Goal: Task Accomplishment & Management: Manage account settings

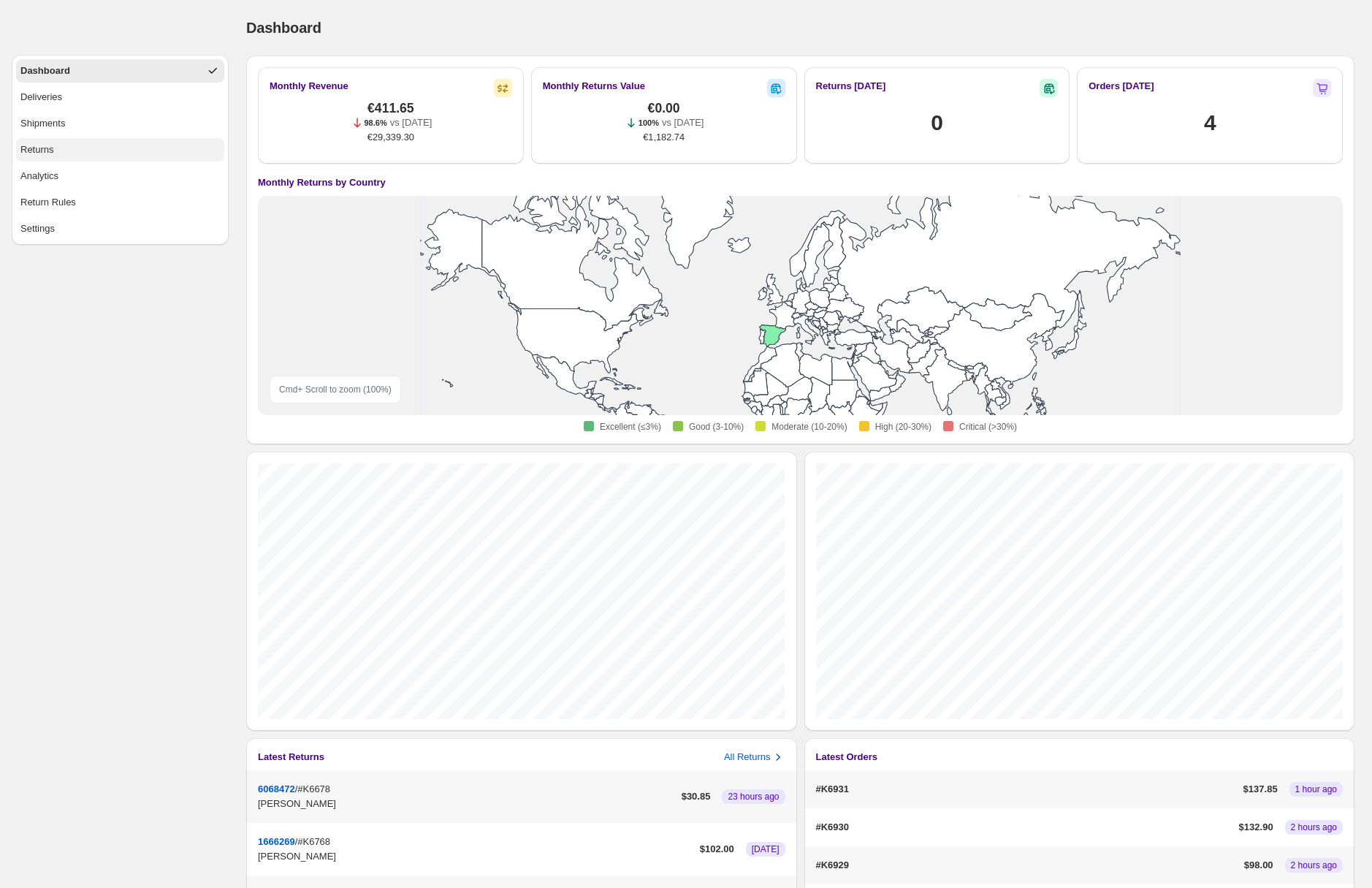
click at [106, 148] on button "Returns" at bounding box center [120, 149] width 208 height 23
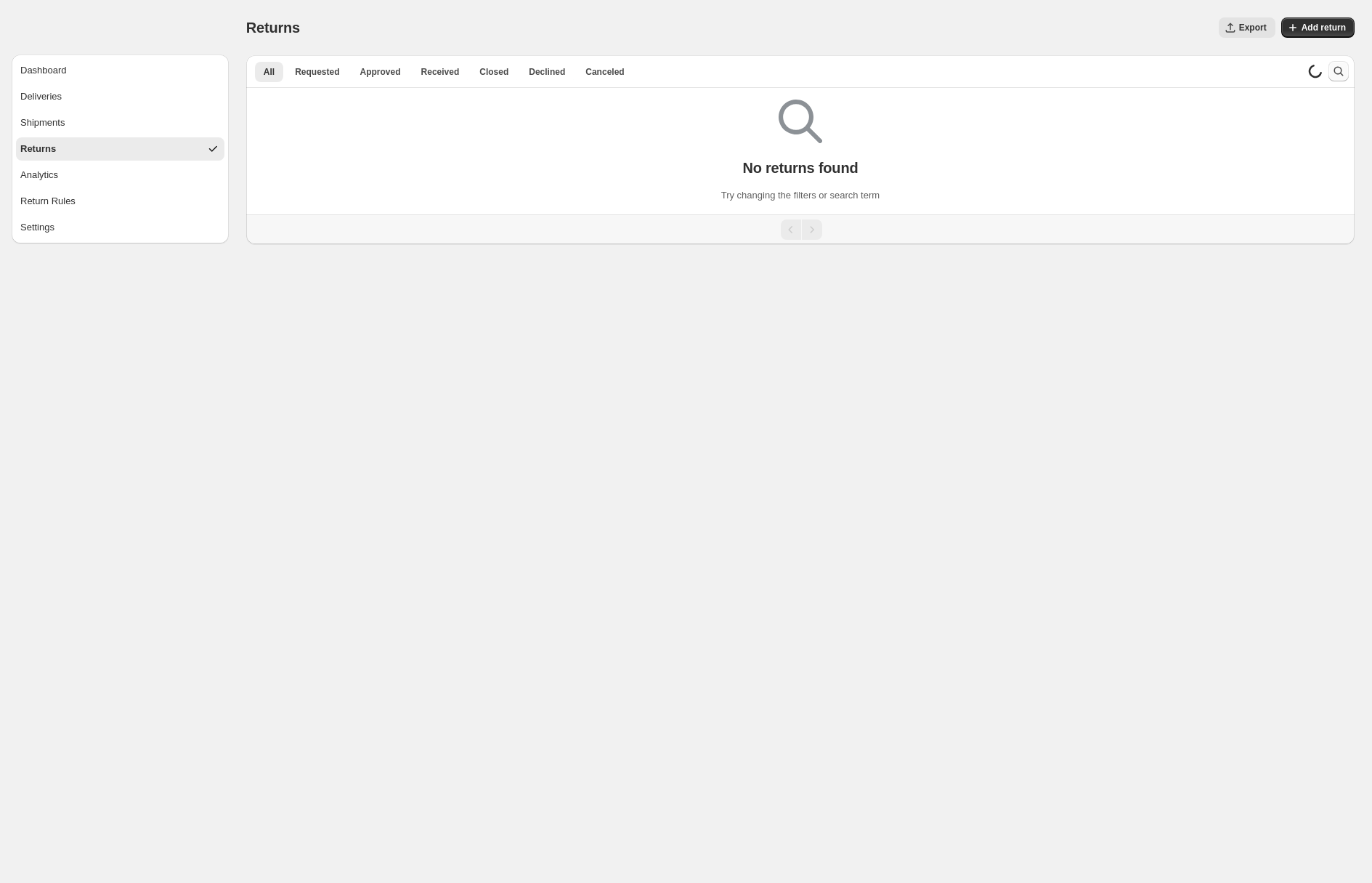
click at [1341, 73] on icon "Search and filter results" at bounding box center [1338, 71] width 15 height 15
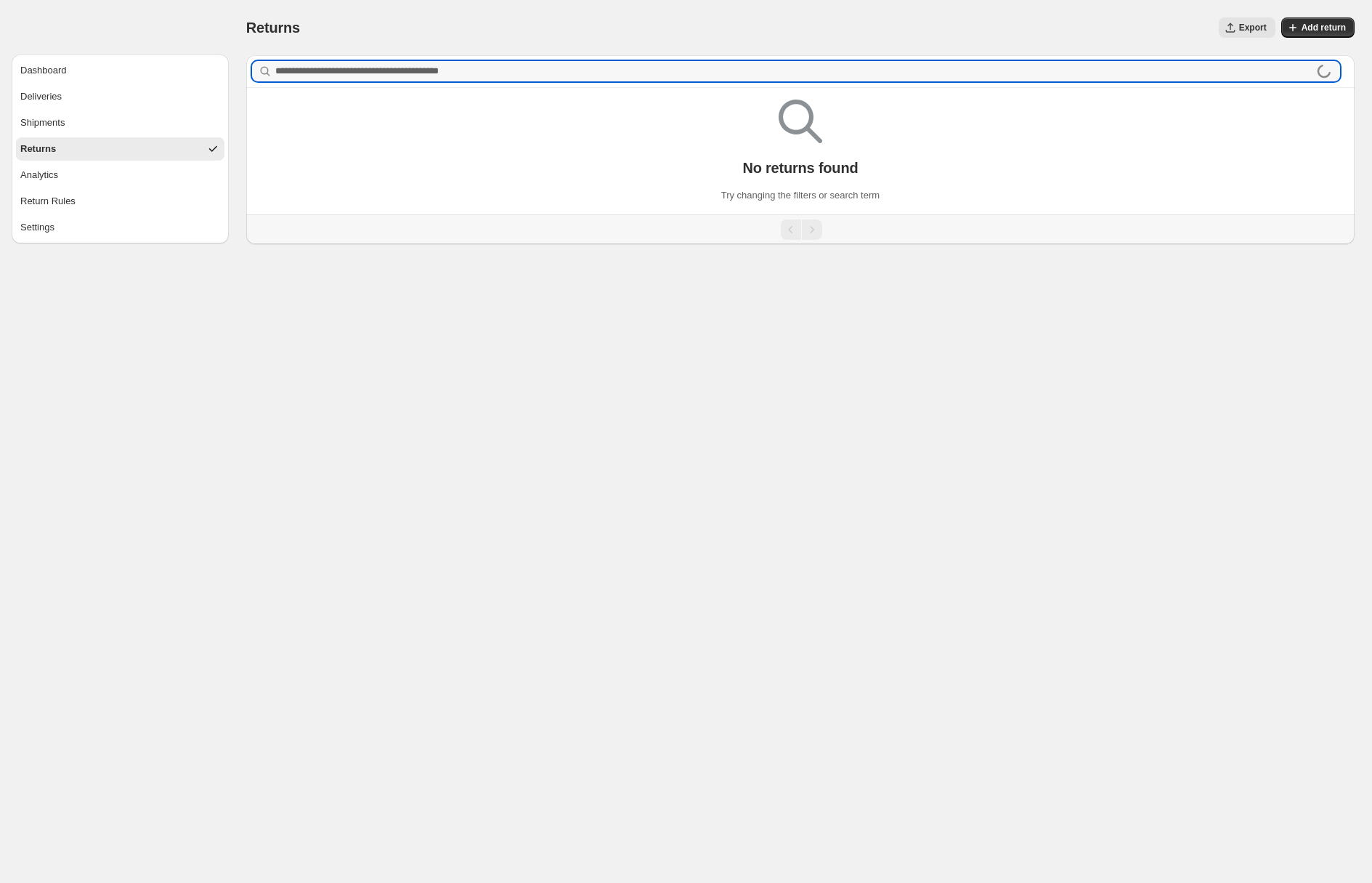
type input "*"
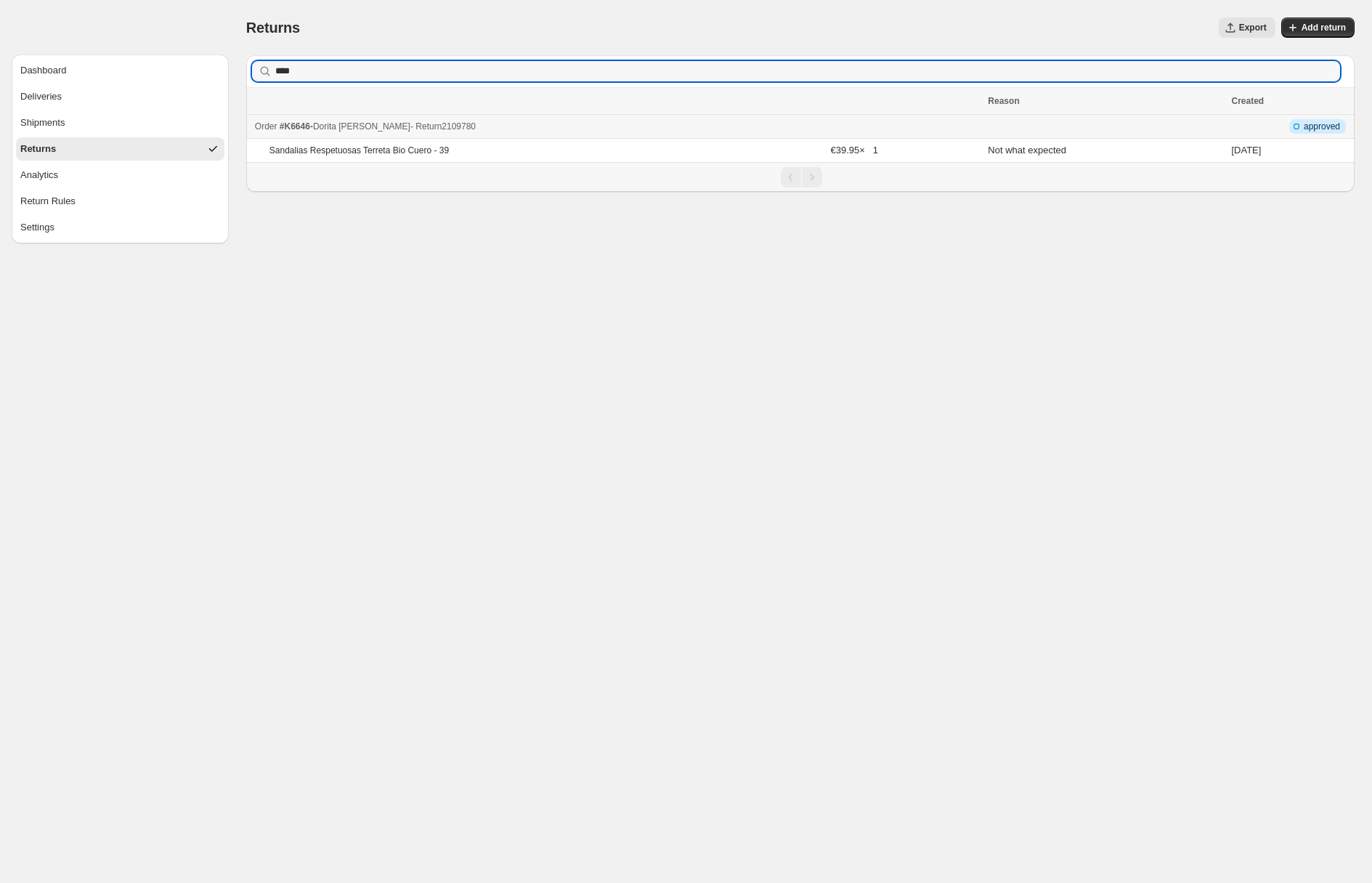
type input "****"
click at [578, 123] on div "Order #K6646 - Dorita villanueva virlan - Return 2109780" at bounding box center [617, 126] width 725 height 15
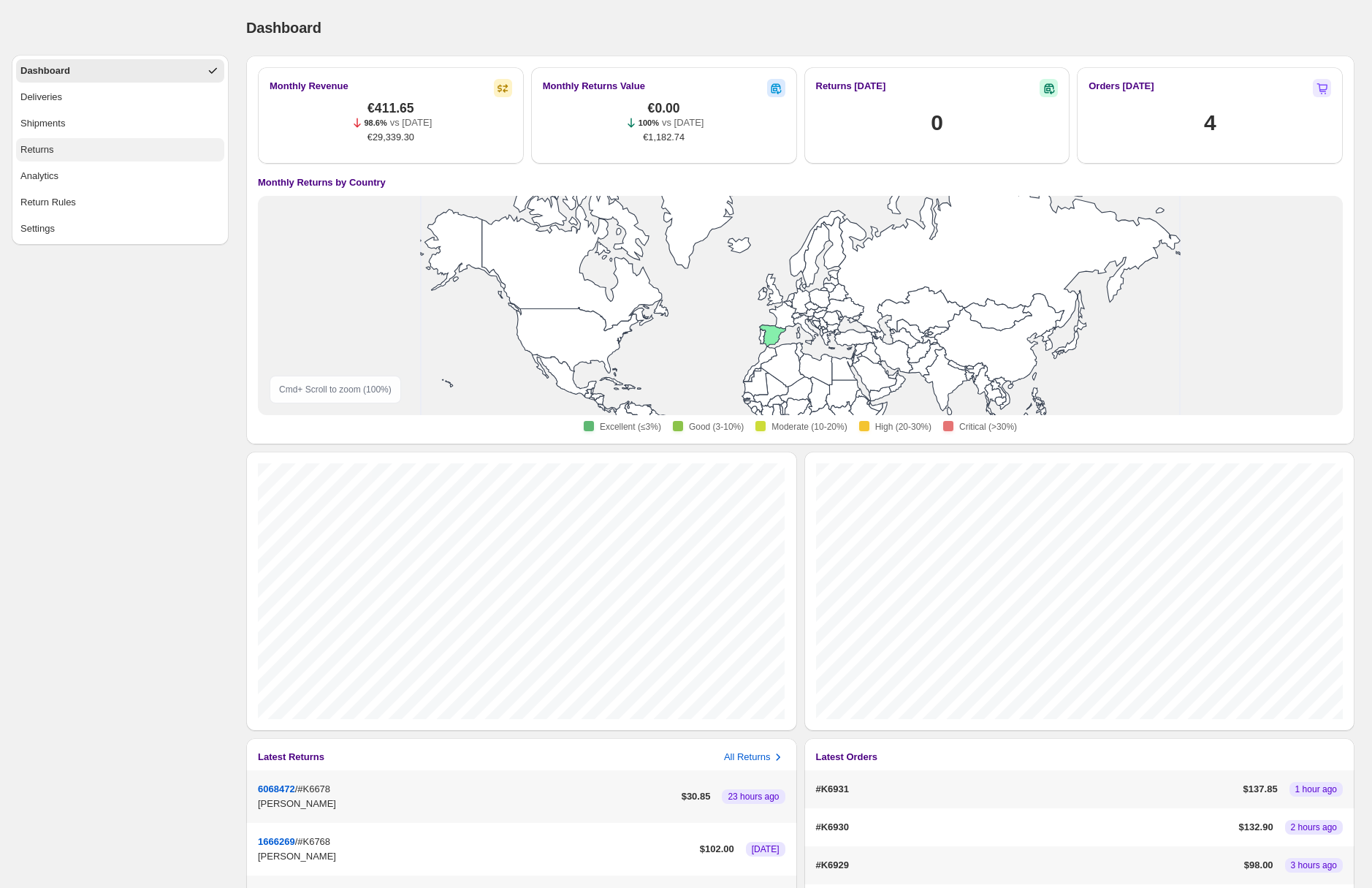
click at [96, 147] on button "Returns" at bounding box center [120, 149] width 208 height 23
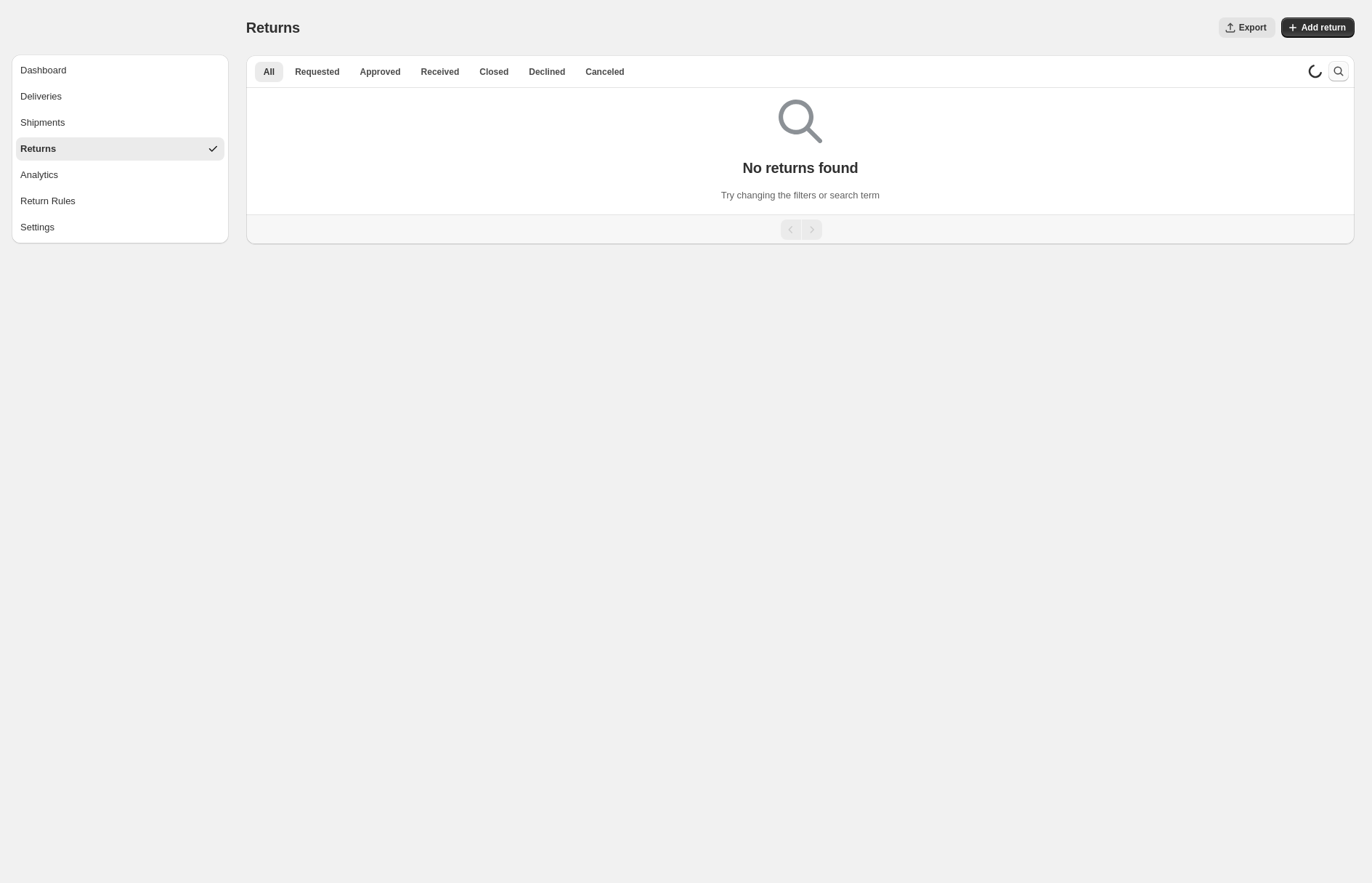
click at [1337, 74] on icon "Search and filter results" at bounding box center [1338, 71] width 15 height 15
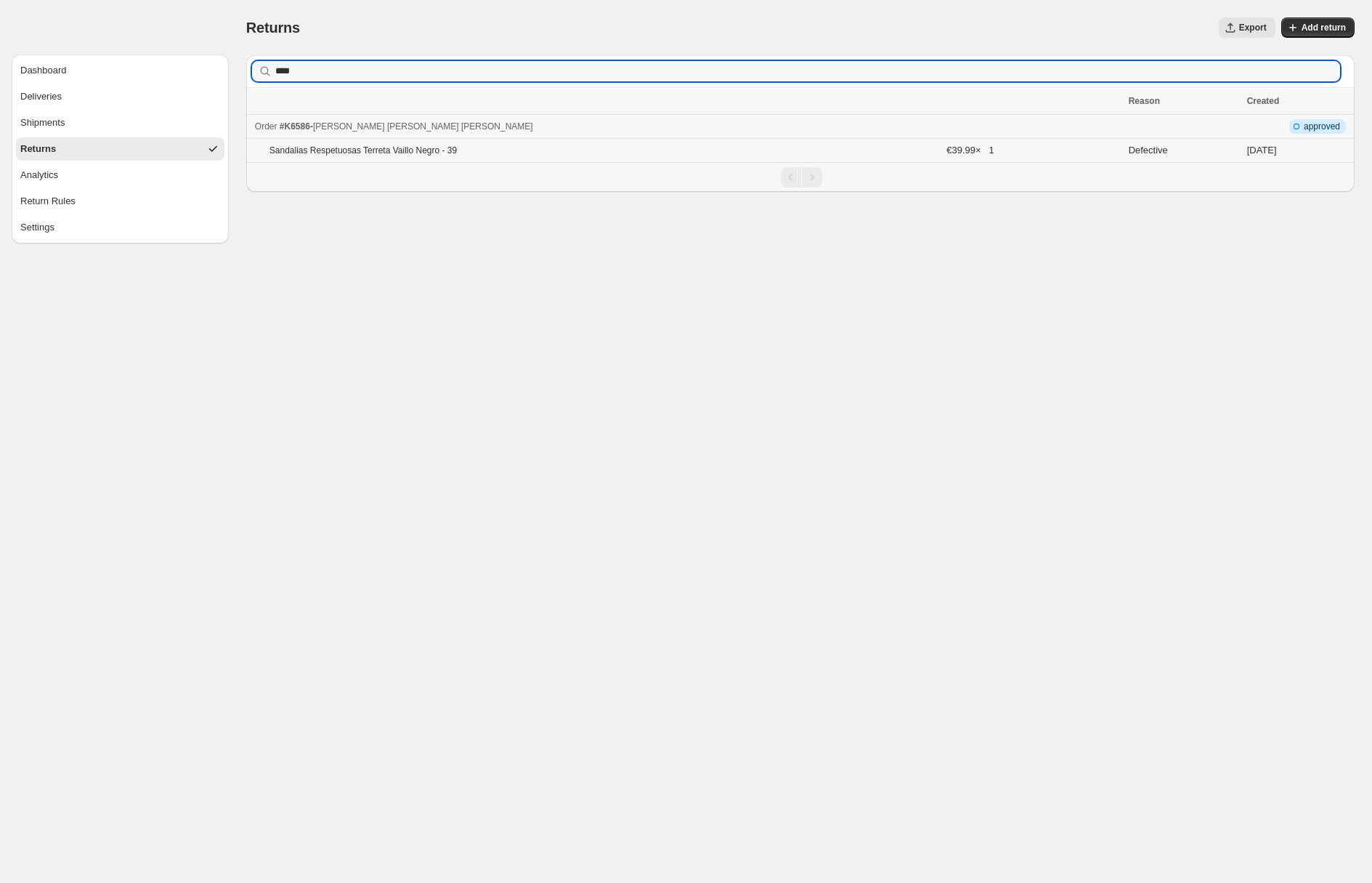
type input "****"
click at [581, 160] on td "Sandalias Respetuosas Terreta Vaillo Negro - 39" at bounding box center [594, 151] width 696 height 24
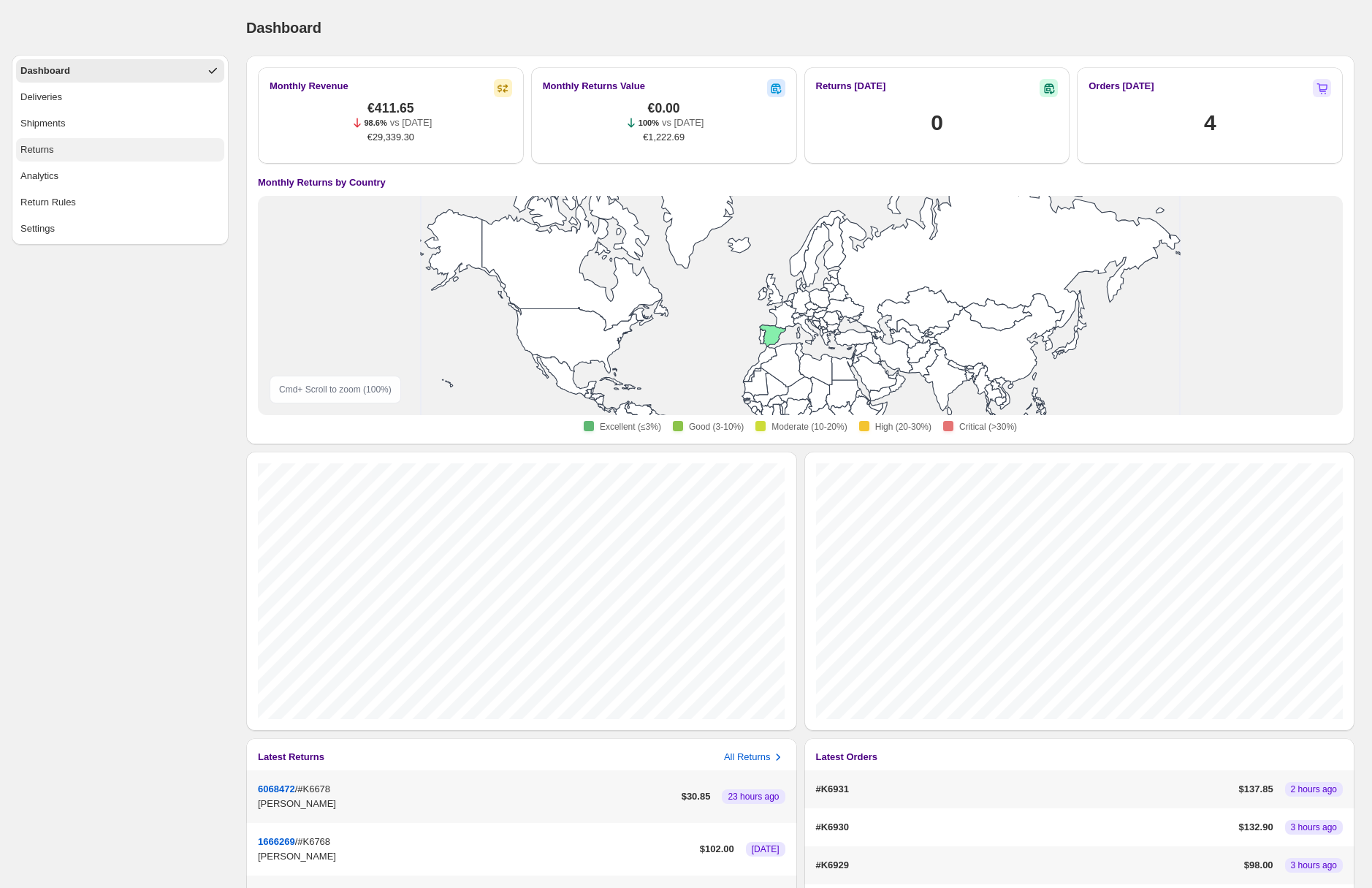
click at [72, 148] on button "Returns" at bounding box center [120, 149] width 208 height 23
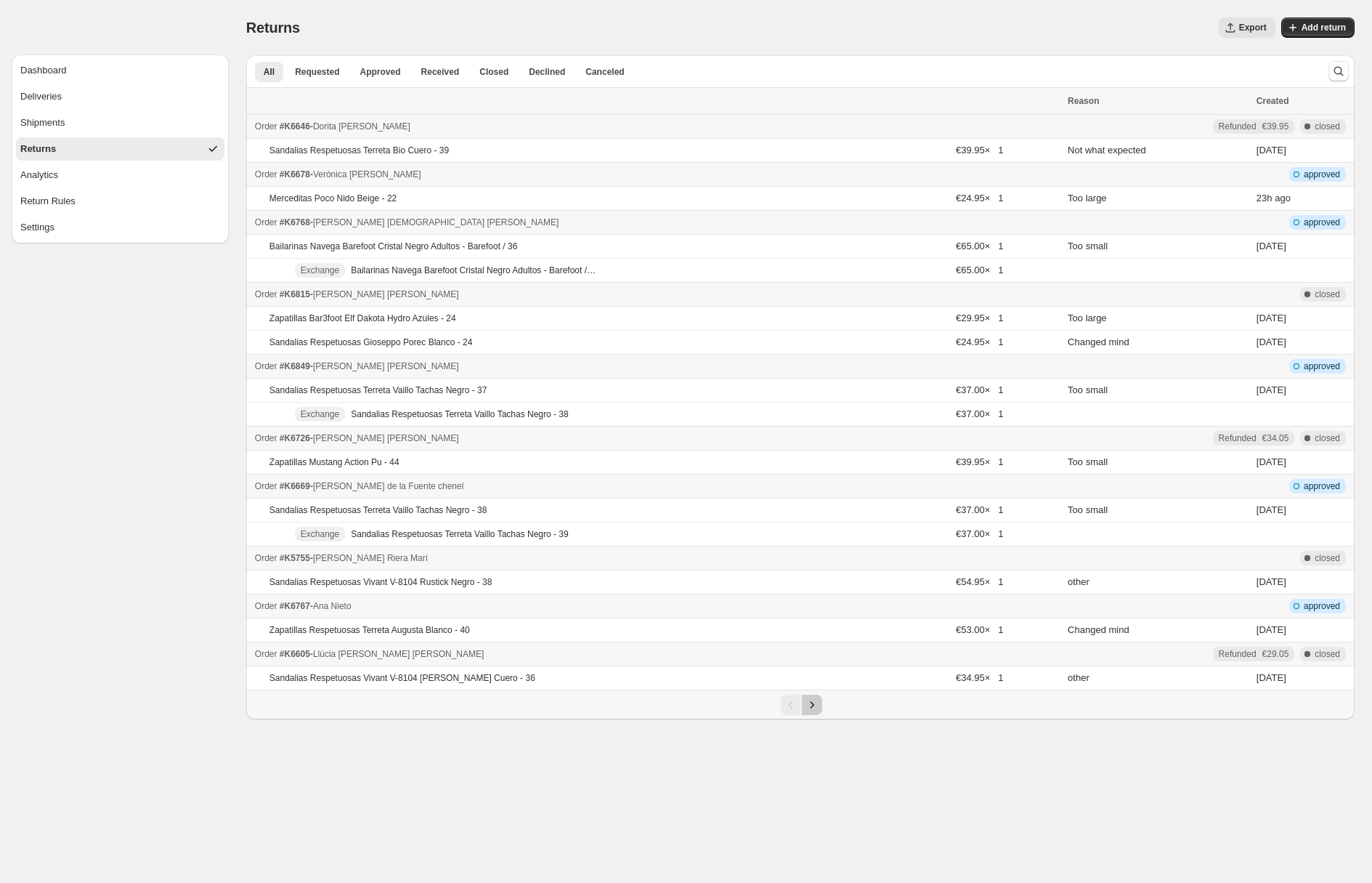
click at [817, 707] on icon "Next" at bounding box center [812, 705] width 15 height 15
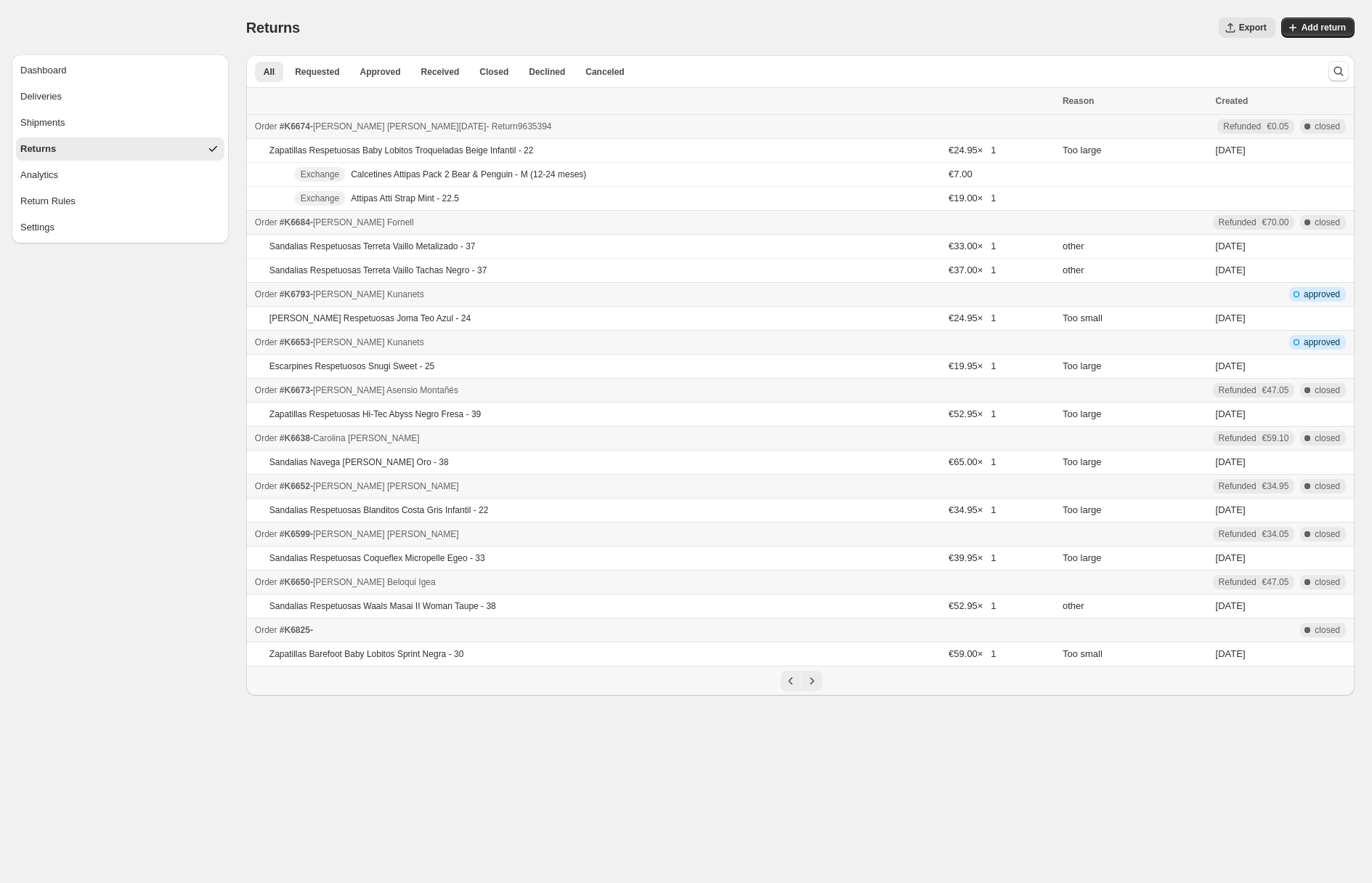
click at [550, 130] on div "Order #K6674 - [PERSON_NAME][DATE] - Return 9635394" at bounding box center [654, 126] width 799 height 15
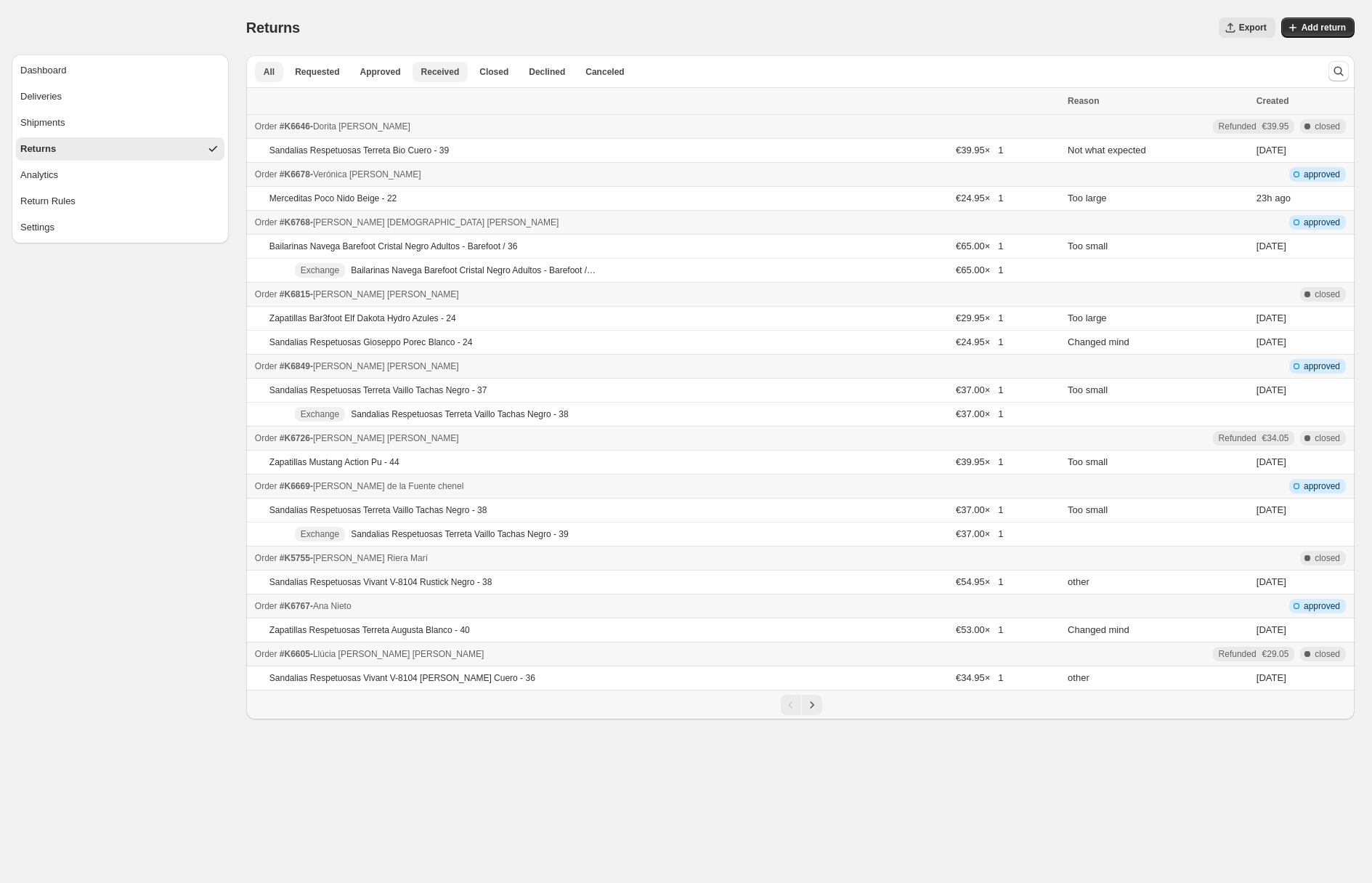
click at [413, 69] on button "Received" at bounding box center [441, 71] width 55 height 21
click at [392, 69] on span "Approved" at bounding box center [380, 72] width 41 height 12
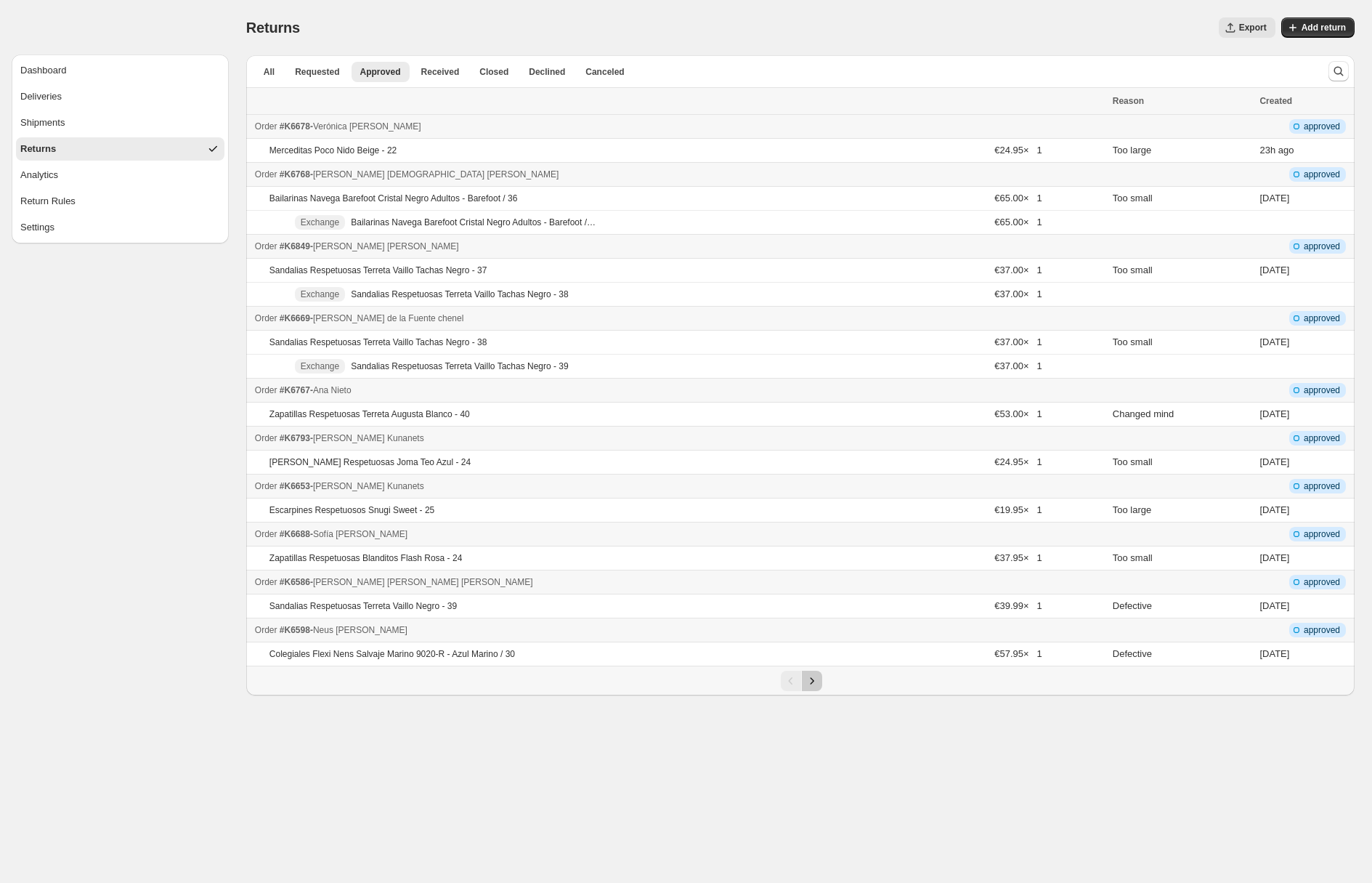
click at [816, 680] on icon "Next" at bounding box center [812, 681] width 15 height 15
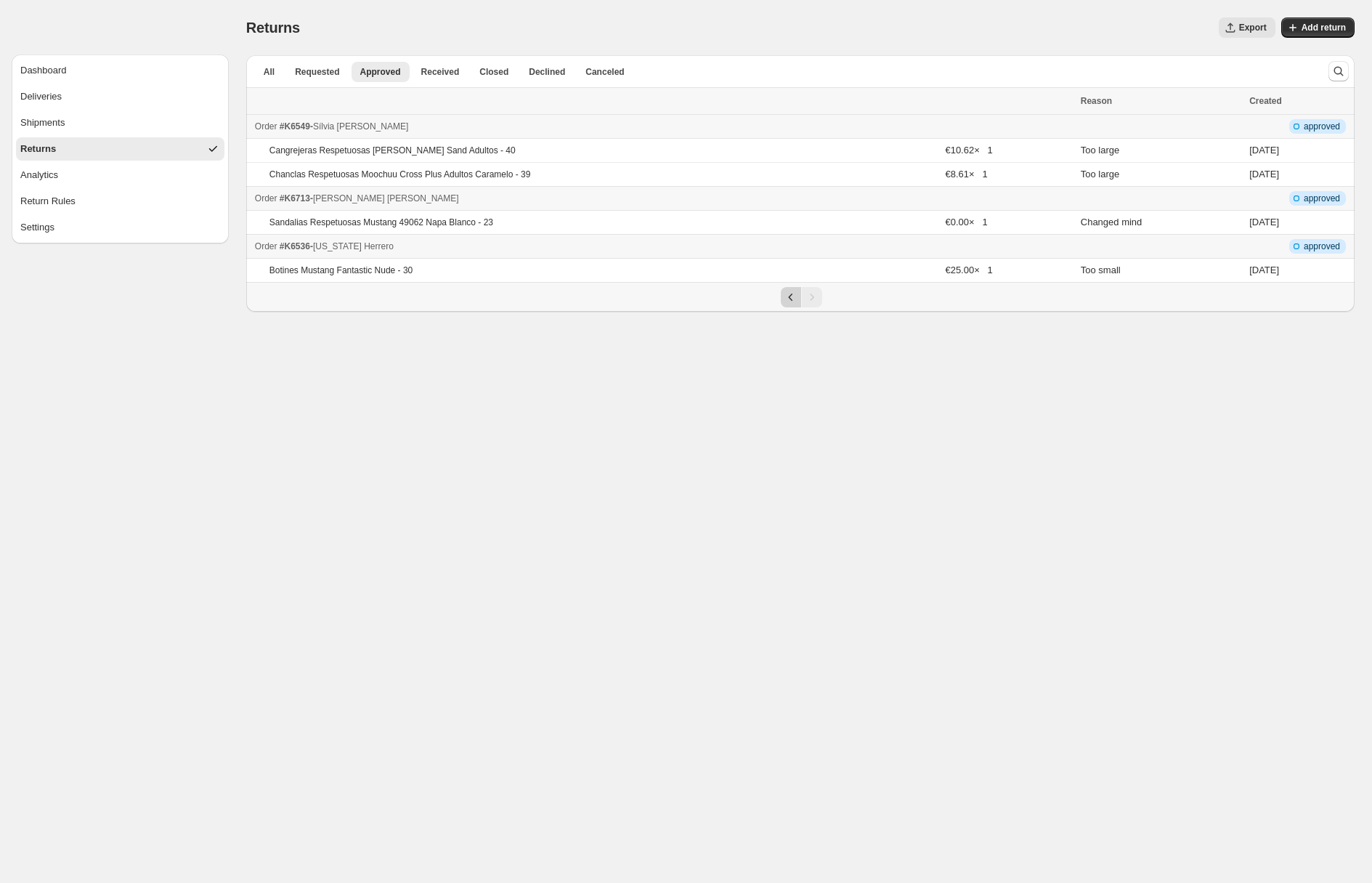
click at [789, 301] on icon "Previous" at bounding box center [791, 297] width 15 height 15
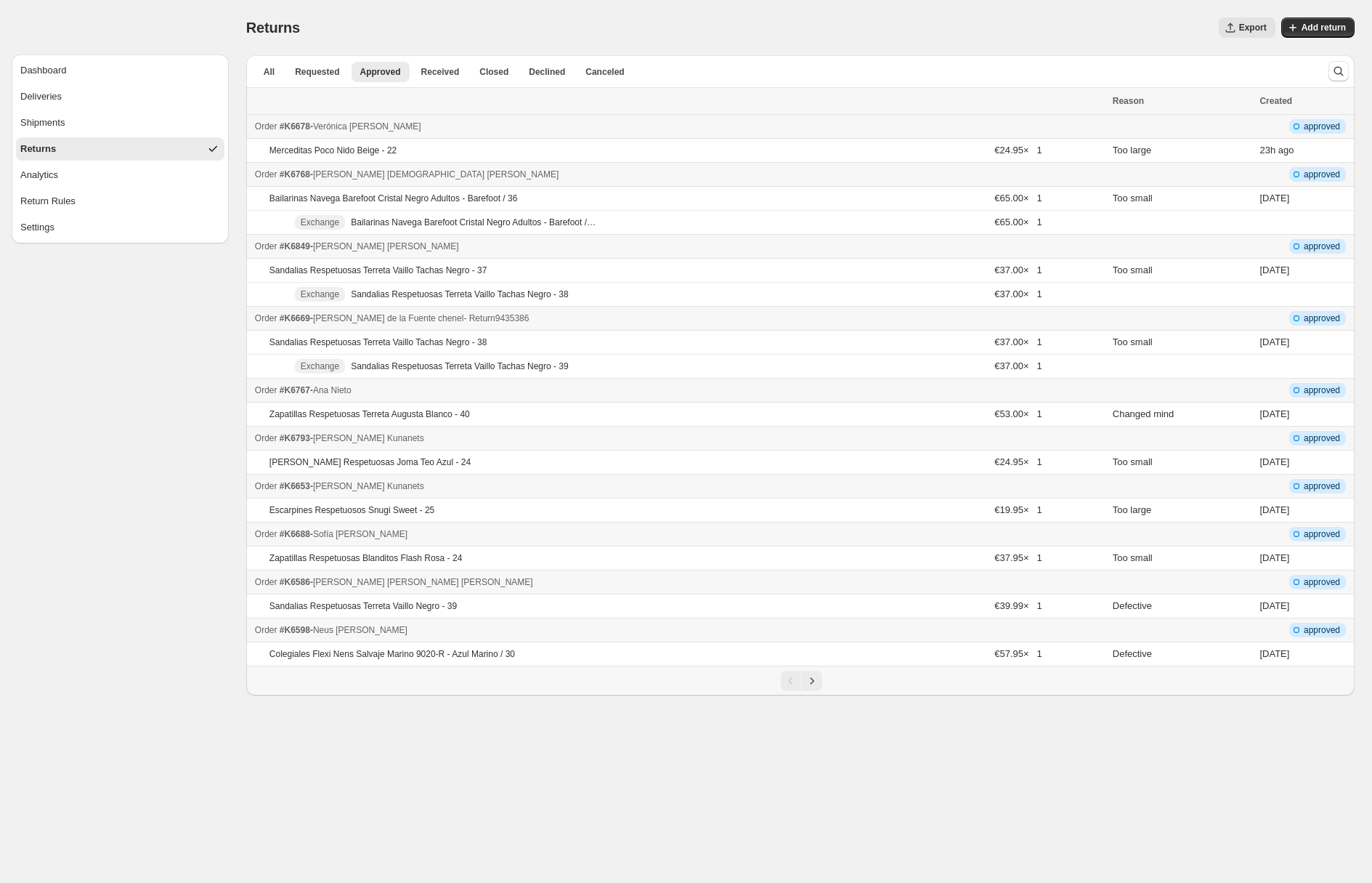
click at [717, 323] on div "Order #K6669 - [PERSON_NAME] de la [PERSON_NAME] - Return 9435386" at bounding box center [679, 318] width 849 height 15
click at [647, 287] on td "Exchange Sandalias Respetuosas Terreta Vaillo Tachas Negro - 38" at bounding box center [618, 294] width 744 height 24
click at [715, 174] on div "Order #K6768 - [PERSON_NAME] - Return 1666269" at bounding box center [679, 174] width 849 height 15
